Goal: Task Accomplishment & Management: Use online tool/utility

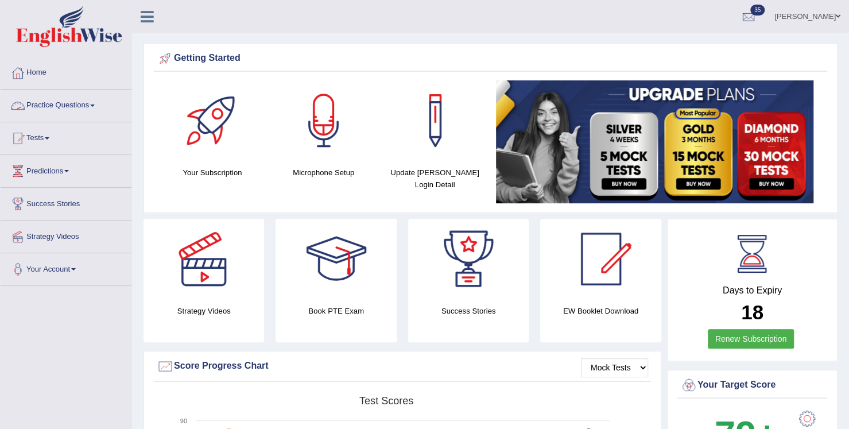
click at [75, 106] on link "Practice Questions" at bounding box center [66, 104] width 131 height 29
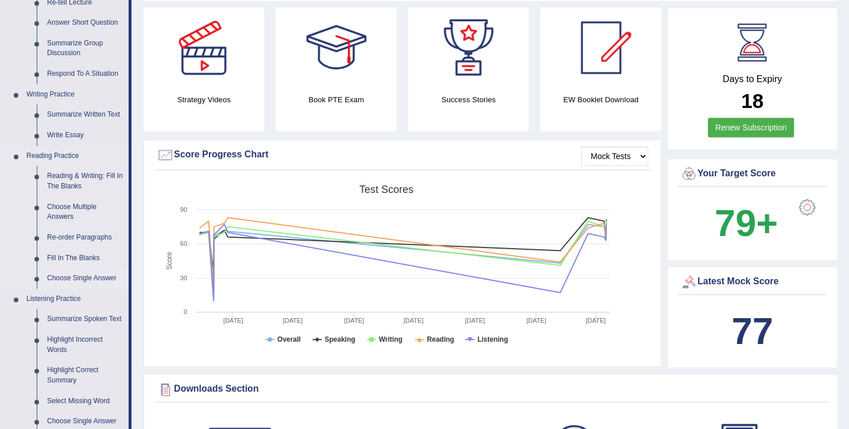
scroll to position [230, 0]
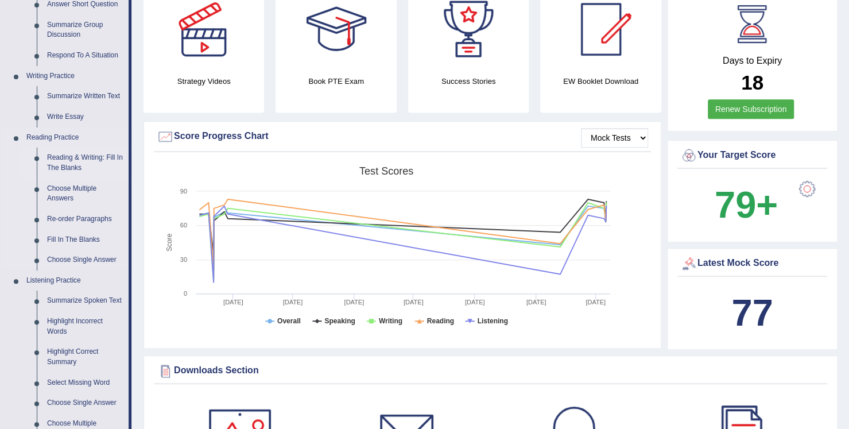
click at [79, 159] on link "Reading & Writing: Fill In The Blanks" at bounding box center [85, 162] width 87 height 30
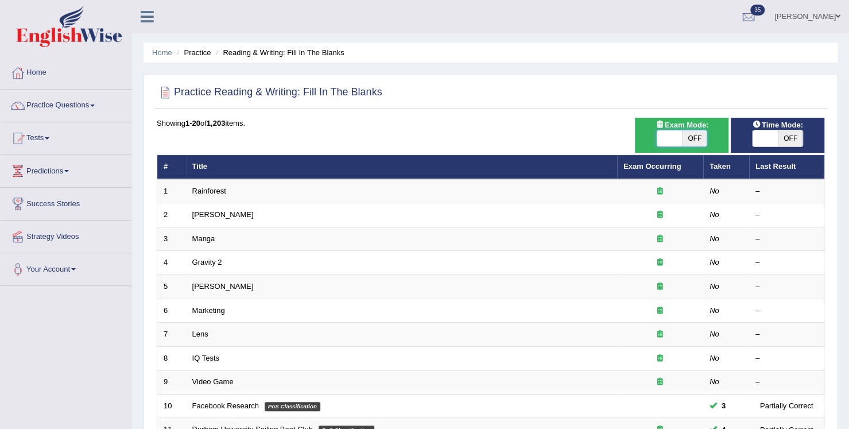
click at [679, 138] on span at bounding box center [668, 138] width 25 height 16
checkbox input "true"
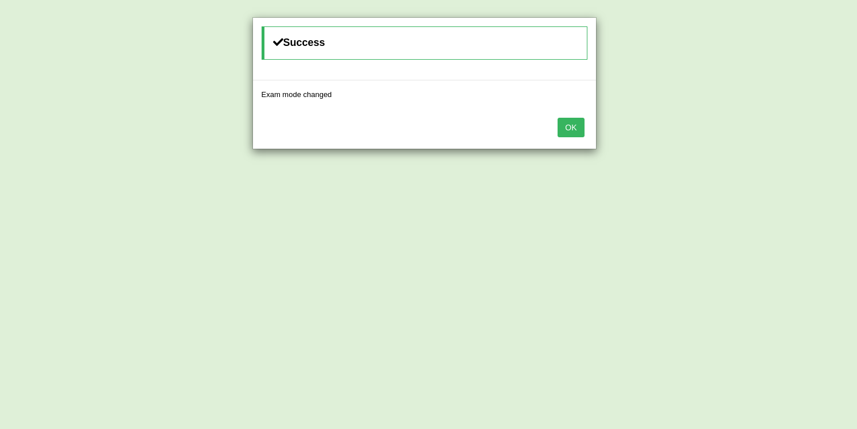
click at [561, 126] on button "OK" at bounding box center [571, 128] width 26 height 20
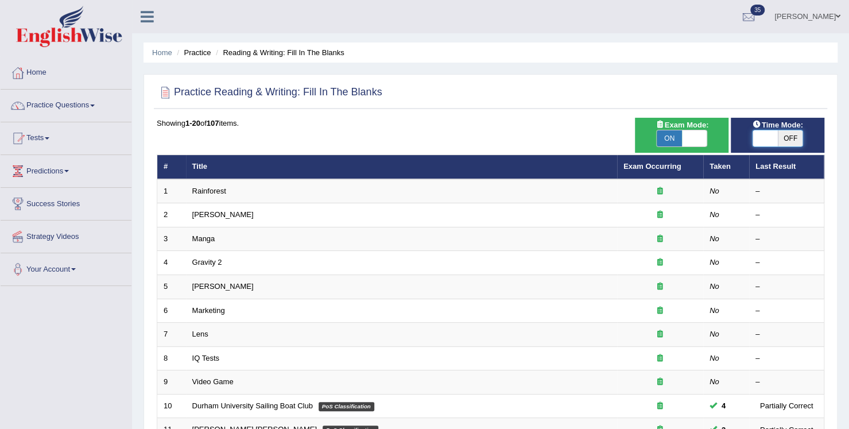
click at [767, 137] on span at bounding box center [764, 138] width 25 height 16
click at [787, 132] on span "OFF" at bounding box center [790, 138] width 25 height 16
checkbox input "true"
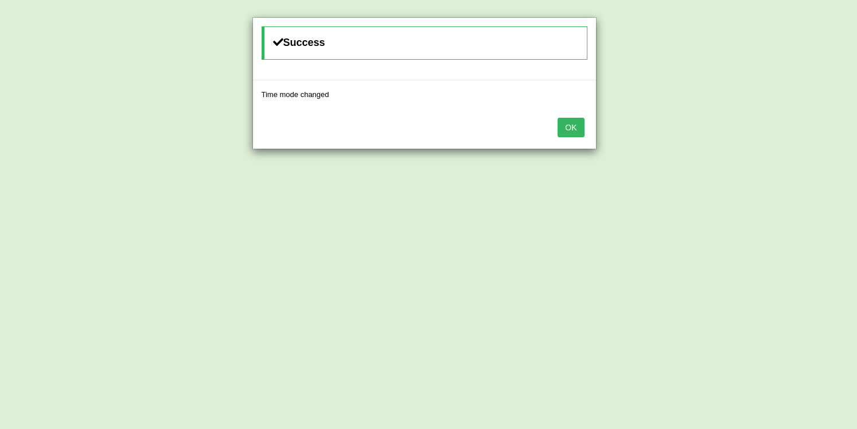
click at [571, 134] on button "OK" at bounding box center [571, 128] width 26 height 20
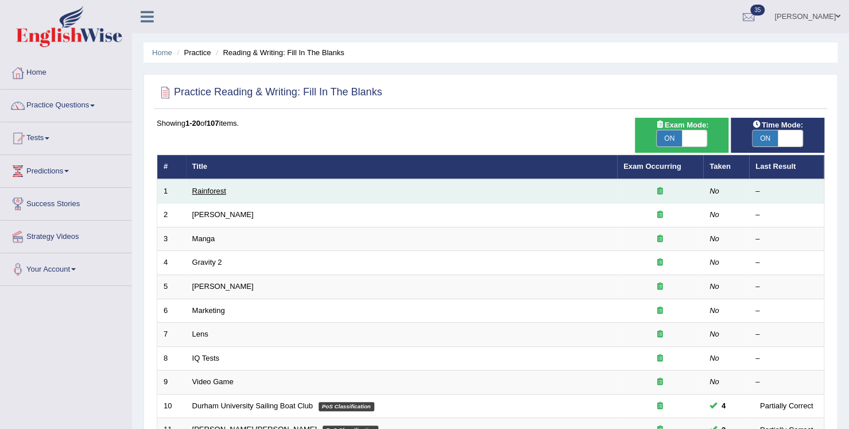
click at [211, 188] on link "Rainforest" at bounding box center [209, 190] width 34 height 9
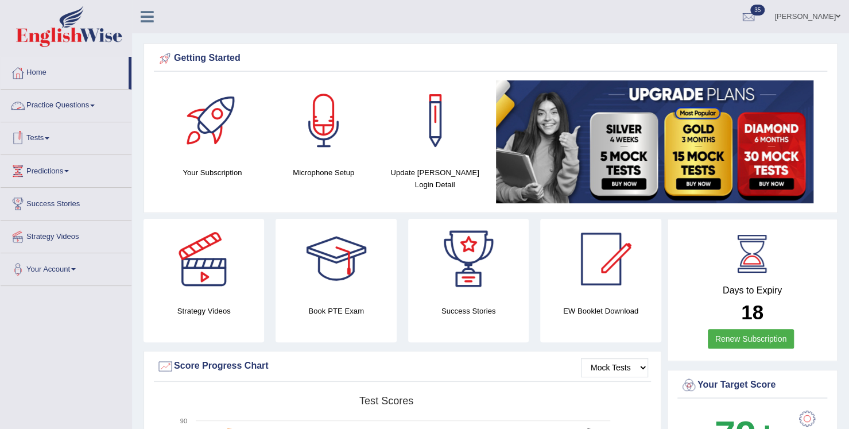
click at [93, 108] on link "Practice Questions" at bounding box center [66, 104] width 131 height 29
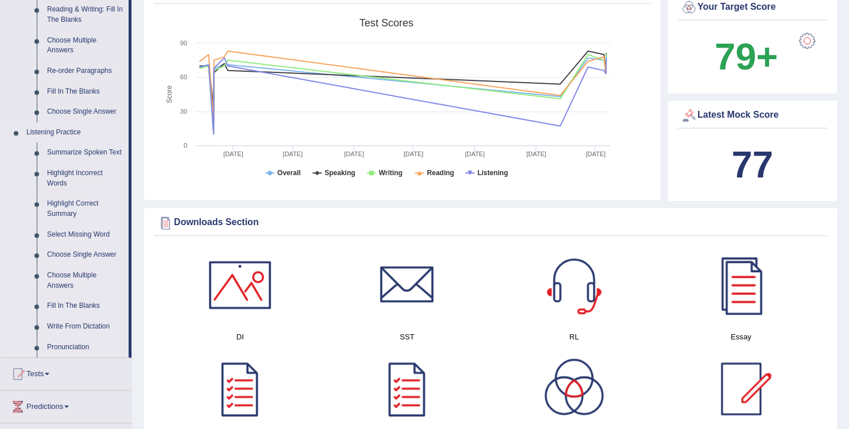
scroll to position [459, 0]
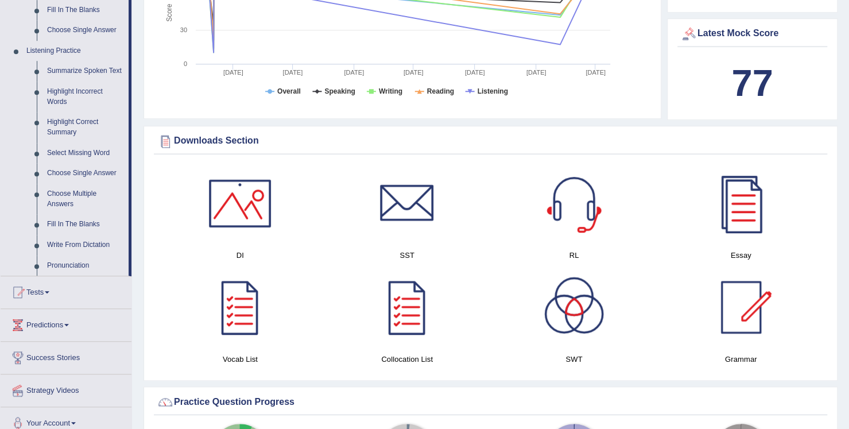
click at [49, 291] on span at bounding box center [47, 292] width 5 height 2
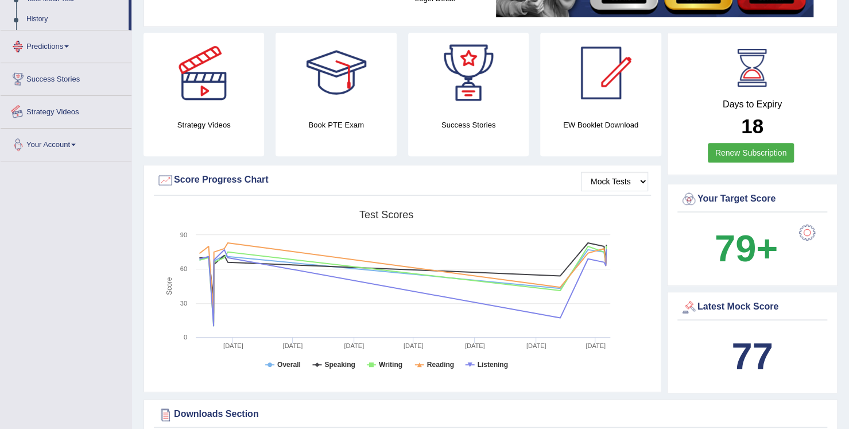
scroll to position [149, 0]
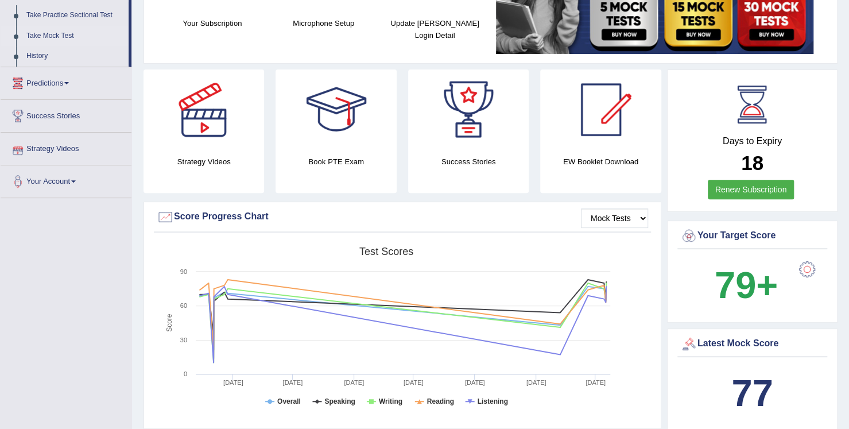
click at [56, 34] on link "Take Mock Test" at bounding box center [74, 36] width 107 height 21
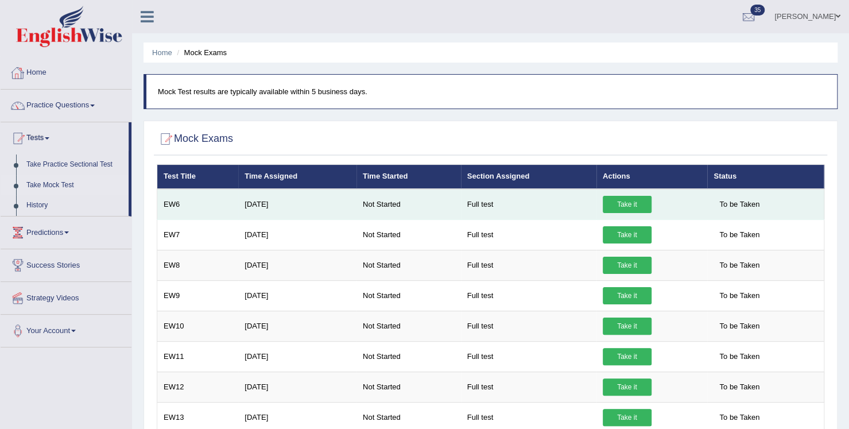
click at [623, 204] on link "Take it" at bounding box center [627, 204] width 49 height 17
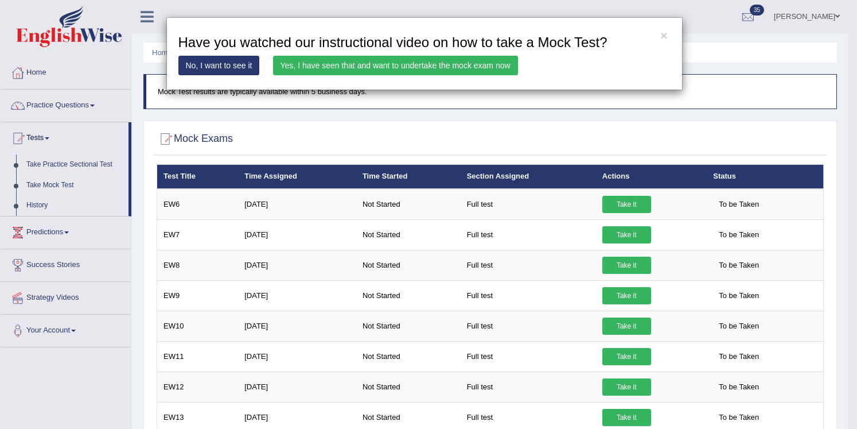
click at [419, 65] on link "Yes, I have seen that and want to undertake the mock exam now" at bounding box center [395, 66] width 245 height 20
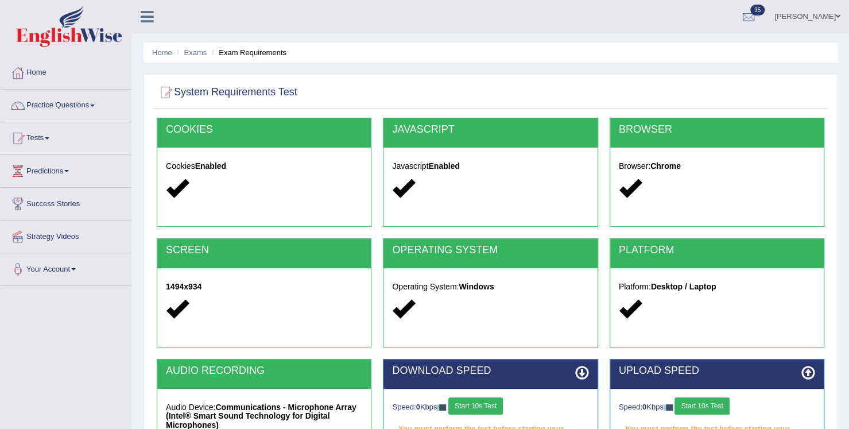
click at [490, 399] on button "Start 10s Test" at bounding box center [475, 405] width 55 height 17
click at [693, 403] on div "Speed: 0 Kbps Start 10s Test" at bounding box center [717, 407] width 196 height 20
click at [480, 407] on button "Start 10s Test" at bounding box center [488, 405] width 55 height 17
click at [504, 400] on button "Start 10s Test" at bounding box center [488, 405] width 55 height 17
click at [482, 407] on button "Start 10s Test" at bounding box center [488, 405] width 55 height 17
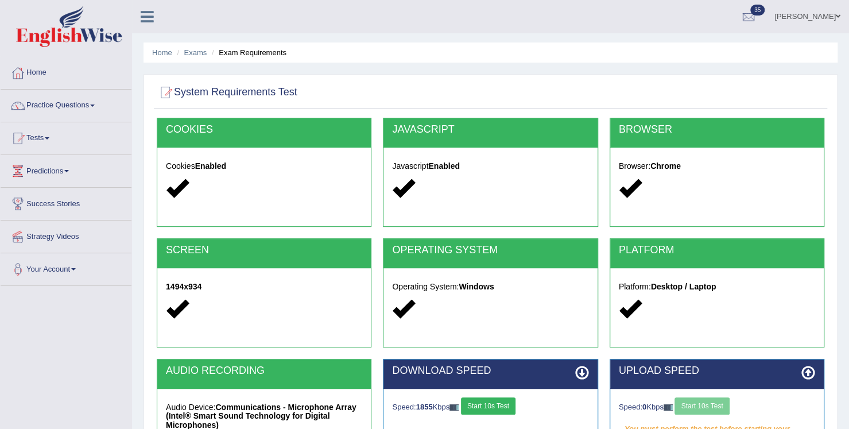
click at [689, 409] on div "Speed: 0 Kbps Start 10s Test" at bounding box center [717, 407] width 196 height 20
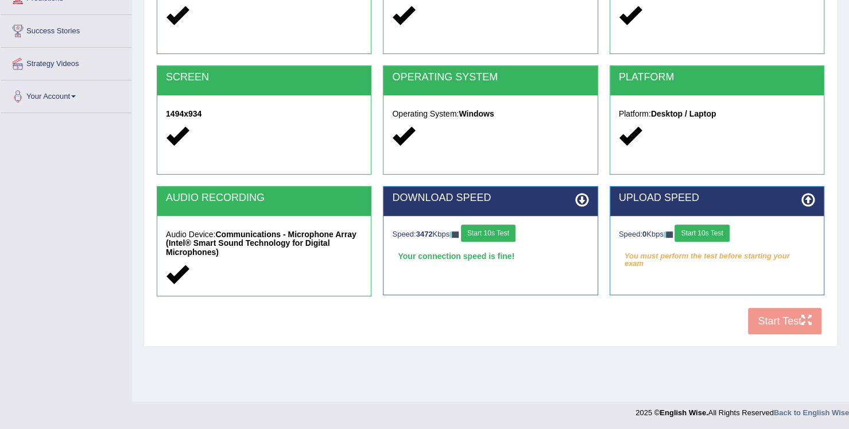
scroll to position [173, 0]
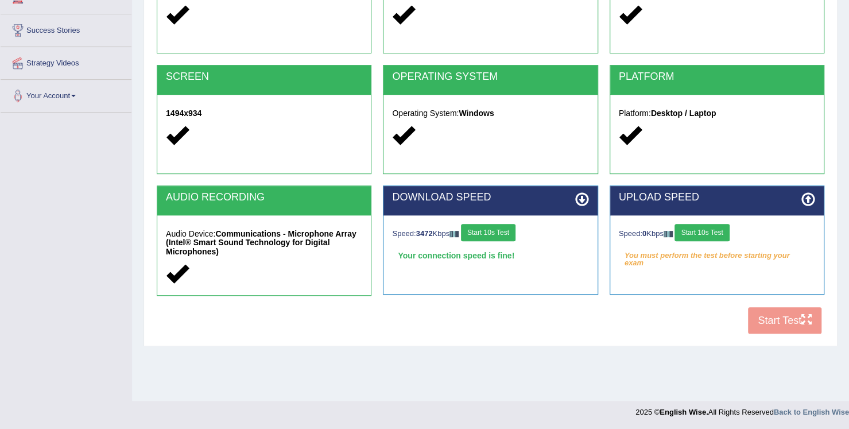
click at [776, 315] on div "COOKIES Cookies Enabled JAVASCRIPT Javascript Enabled BROWSER Browser: Chrome S…" at bounding box center [490, 141] width 673 height 395
click at [492, 236] on button "Start 10s Test" at bounding box center [488, 232] width 55 height 17
click at [763, 314] on div "COOKIES Cookies Enabled JAVASCRIPT Javascript Enabled BROWSER Browser: Chrome S…" at bounding box center [490, 141] width 673 height 395
click at [482, 227] on button "Start 10s Test" at bounding box center [488, 232] width 55 height 17
click at [702, 233] on div "Speed: 0 Kbps Start 10s Test" at bounding box center [717, 234] width 196 height 20
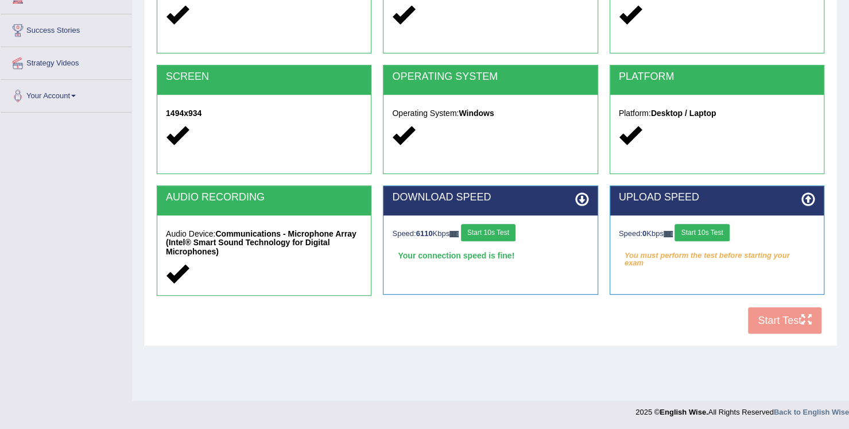
click at [765, 329] on div "COOKIES Cookies Enabled JAVASCRIPT Javascript Enabled BROWSER Browser: Chrome S…" at bounding box center [490, 141] width 673 height 395
click at [765, 316] on div "COOKIES Cookies Enabled JAVASCRIPT Javascript Enabled BROWSER Browser: Chrome S…" at bounding box center [490, 141] width 673 height 395
click at [765, 314] on div "COOKIES Cookies Enabled JAVASCRIPT Javascript Enabled BROWSER Browser: Chrome S…" at bounding box center [490, 141] width 673 height 395
drag, startPoint x: 765, startPoint y: 314, endPoint x: 814, endPoint y: 244, distance: 85.0
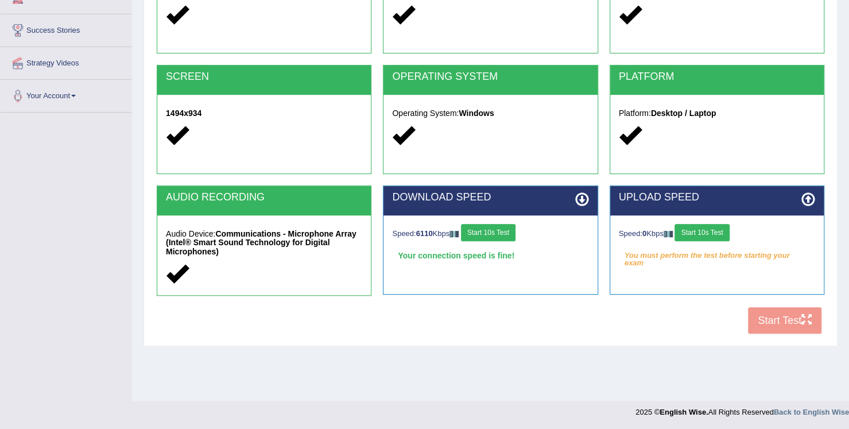
click at [814, 244] on div "Speed: 0 Kbps Start 10s Test You must perform the test before starting your exam" at bounding box center [716, 243] width 213 height 57
click at [705, 234] on button "Start 10s Test" at bounding box center [701, 232] width 55 height 17
click at [514, 236] on div "Speed: 6110 Kbps Start 10s Test" at bounding box center [490, 234] width 196 height 20
click at [729, 225] on button "Start 10s Test" at bounding box center [718, 232] width 55 height 17
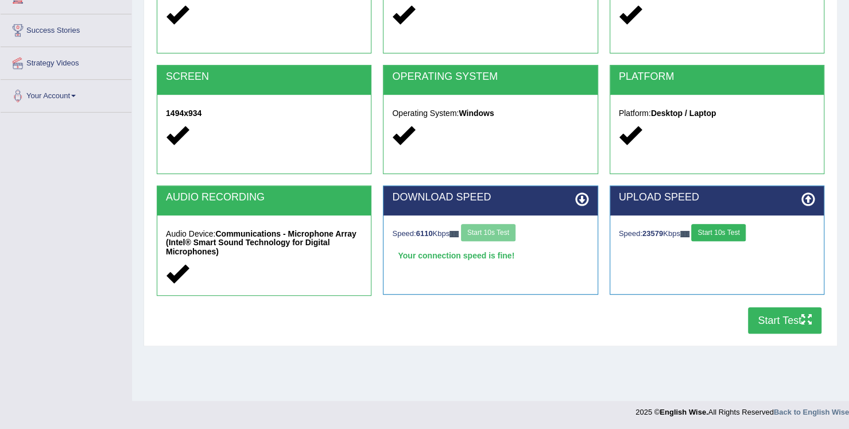
click at [757, 324] on button "Start Test" at bounding box center [784, 320] width 73 height 26
